Goal: Task Accomplishment & Management: Manage account settings

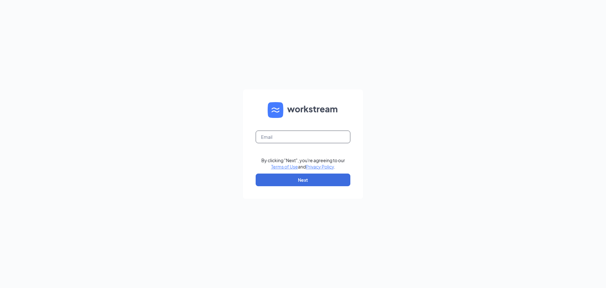
click at [306, 139] on input "text" at bounding box center [303, 136] width 95 height 13
type input "[PERSON_NAME][EMAIL_ADDRESS][DOMAIN_NAME]"
click at [312, 180] on button "Next" at bounding box center [303, 179] width 95 height 13
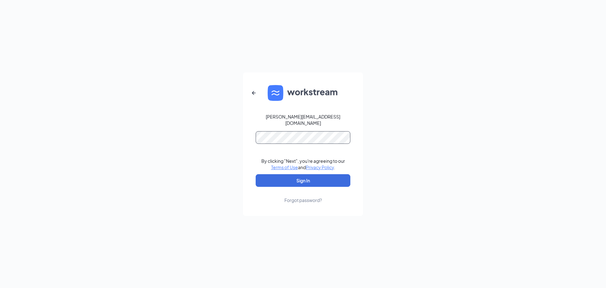
click at [256, 174] on button "Sign In" at bounding box center [303, 180] width 95 height 13
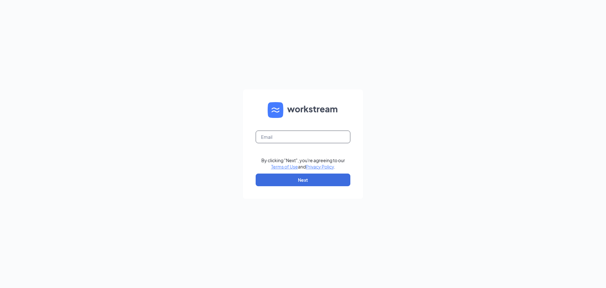
click at [298, 141] on input "text" at bounding box center [303, 136] width 95 height 13
type input "[PERSON_NAME][EMAIL_ADDRESS][DOMAIN_NAME]"
click at [310, 179] on button "Next" at bounding box center [303, 179] width 95 height 13
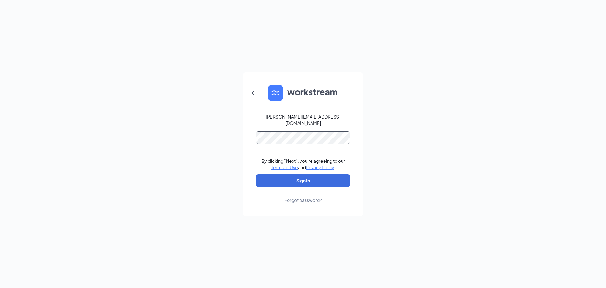
click at [256, 174] on button "Sign In" at bounding box center [303, 180] width 95 height 13
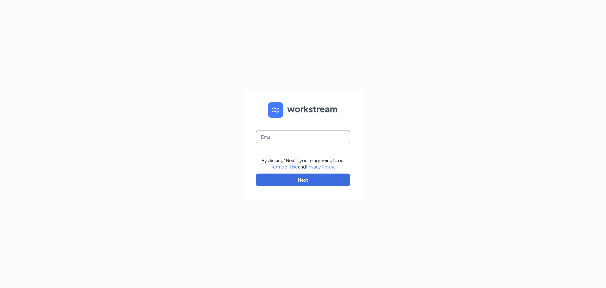
click at [317, 141] on input "text" at bounding box center [303, 136] width 95 height 13
type input "[PERSON_NAME][EMAIL_ADDRESS][DOMAIN_NAME]"
click at [306, 180] on button "Next" at bounding box center [303, 179] width 95 height 13
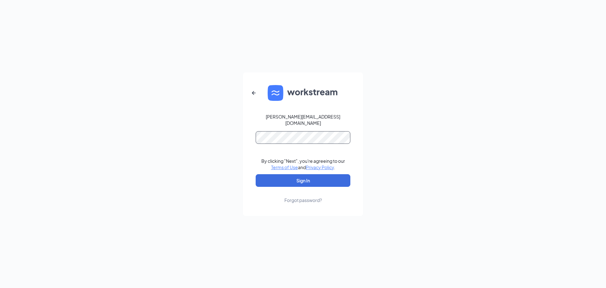
click at [256, 174] on button "Sign In" at bounding box center [303, 180] width 95 height 13
click at [311, 177] on button "Sign In" at bounding box center [303, 180] width 95 height 13
click at [176, 117] on div "elizabeth@mazzonehardware.com Credential mismatches. By clicking "Next", you're…" at bounding box center [303, 144] width 606 height 288
click at [256, 174] on button "Sign In" at bounding box center [303, 180] width 95 height 13
